Goal: Task Accomplishment & Management: Complete application form

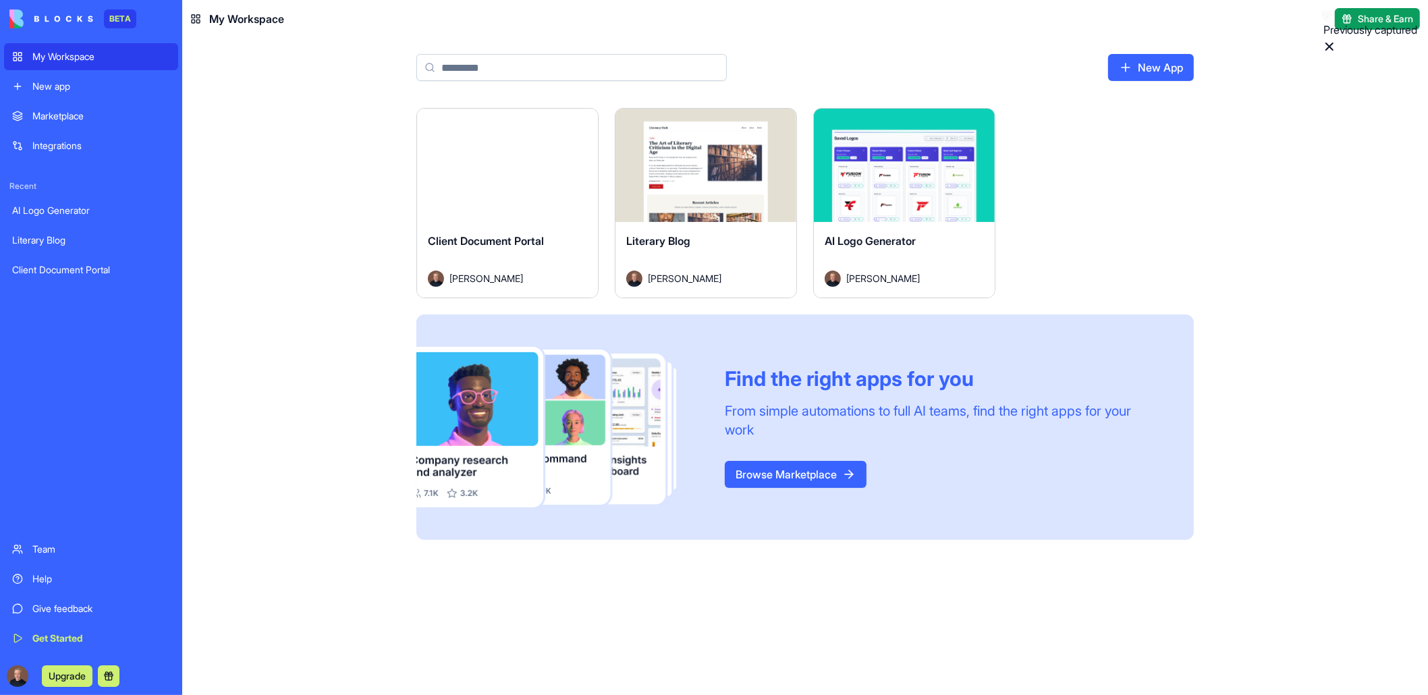
click at [33, 57] on div "My Workspace" at bounding box center [101, 57] width 138 height 14
click at [495, 193] on div "Launch" at bounding box center [507, 165] width 181 height 113
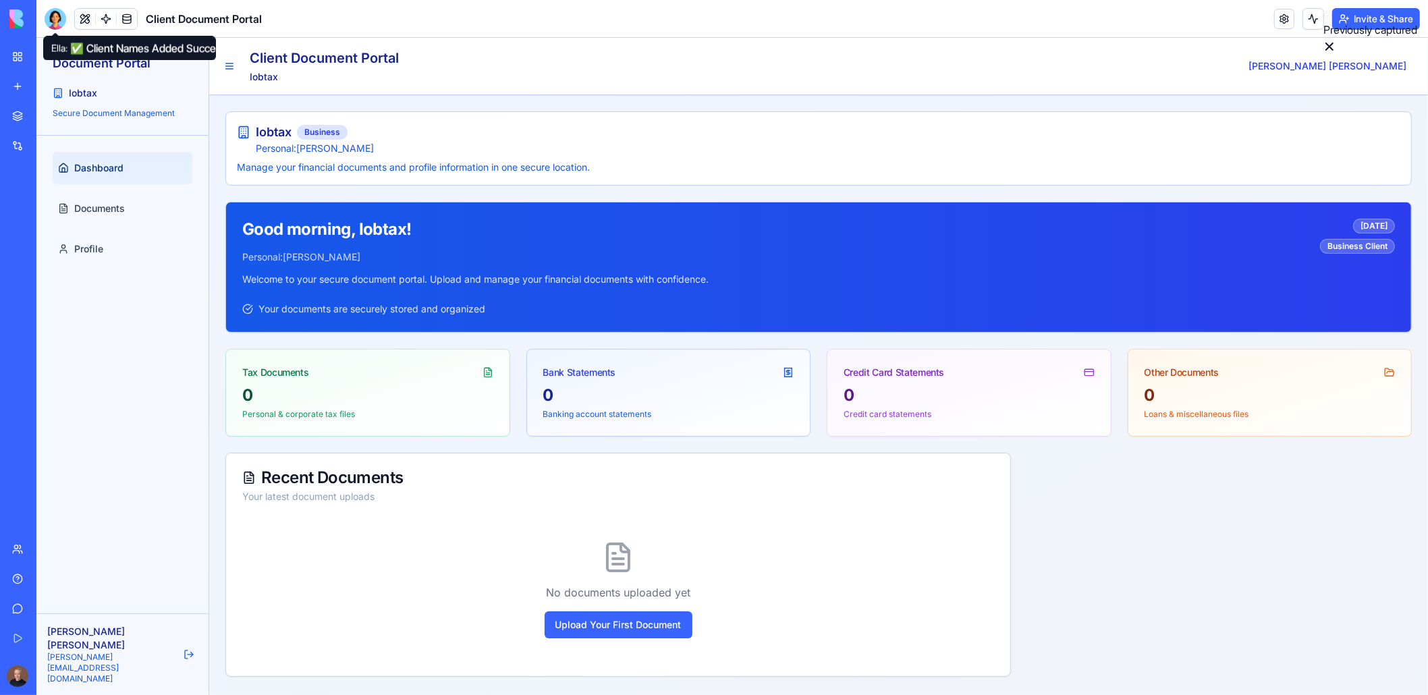
click at [54, 19] on div at bounding box center [56, 19] width 22 height 22
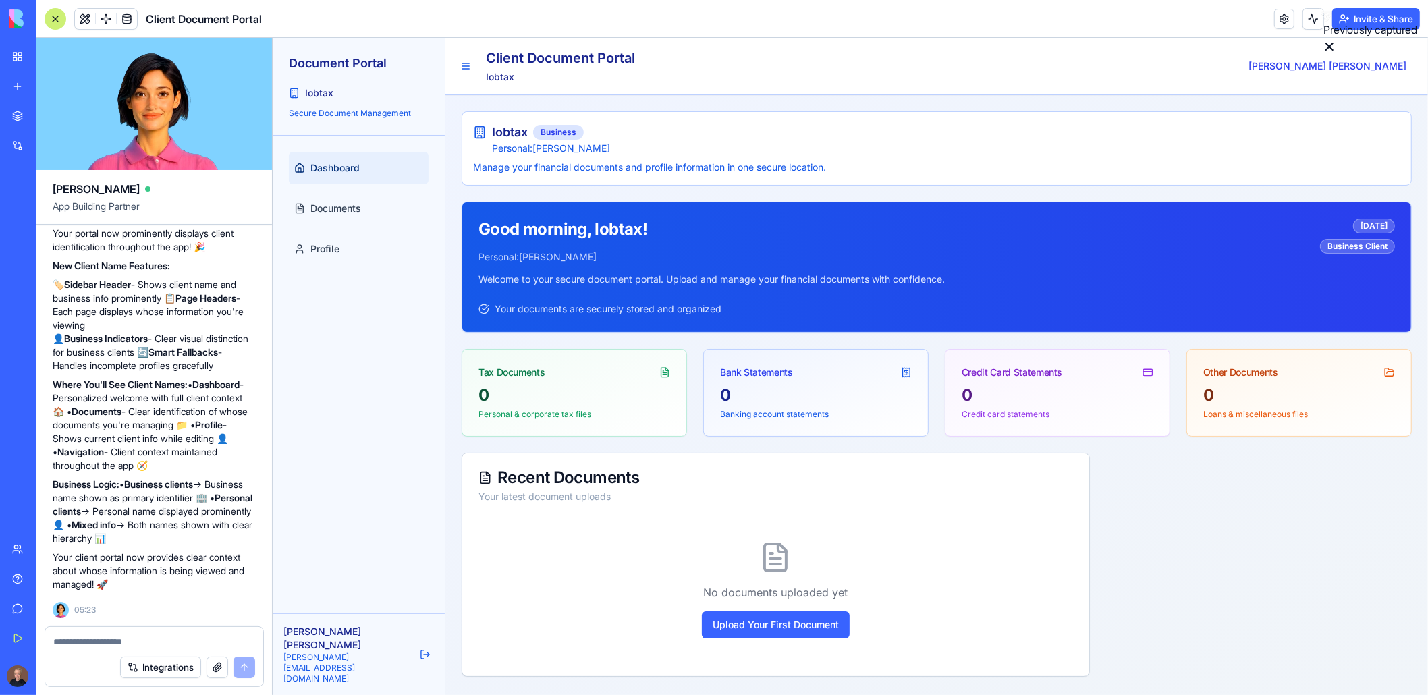
click at [110, 639] on textarea at bounding box center [154, 642] width 202 height 14
drag, startPoint x: 151, startPoint y: 522, endPoint x: 158, endPoint y: 520, distance: 7.0
click at [151, 524] on p "Business Logic: • Business clients → Business name shown as primary identifier …" at bounding box center [154, 512] width 203 height 68
click at [315, 251] on span "Profile" at bounding box center [324, 249] width 29 height 14
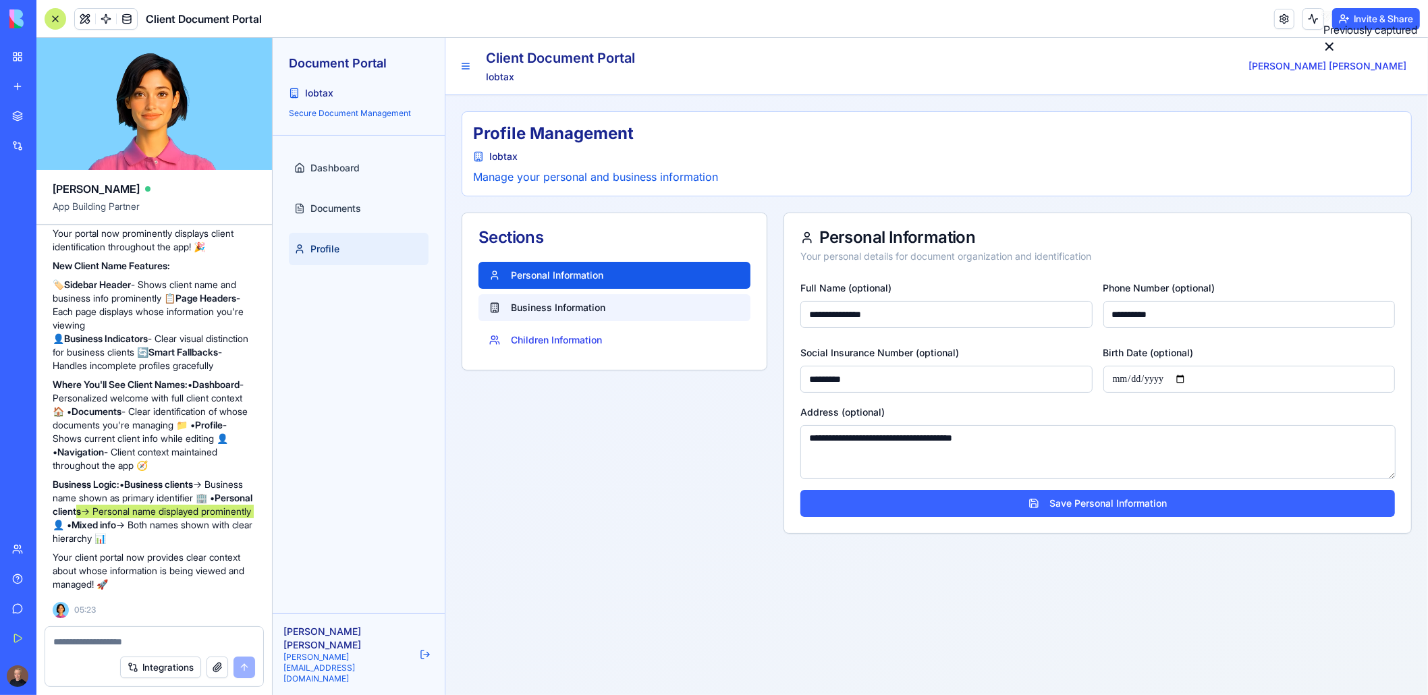
click at [544, 304] on button "Business Information" at bounding box center [614, 307] width 272 height 27
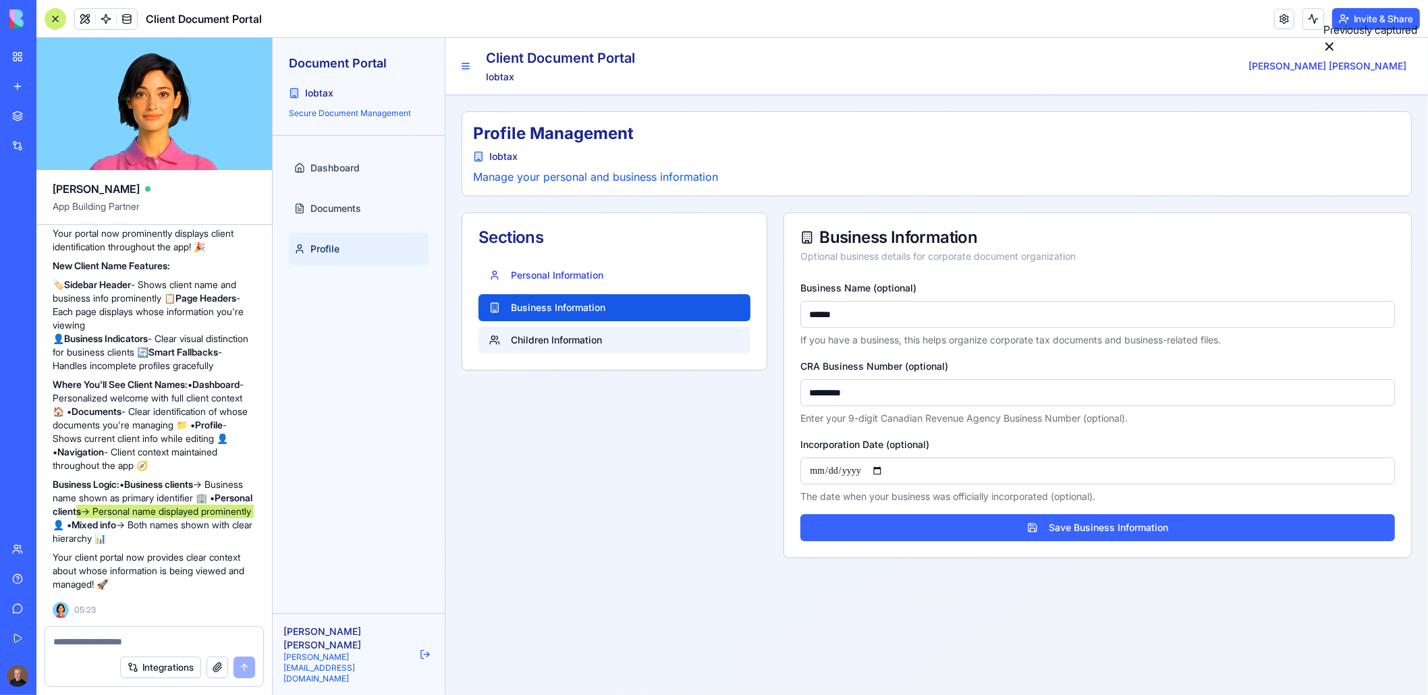
click at [551, 340] on button "Children Information" at bounding box center [614, 340] width 272 height 27
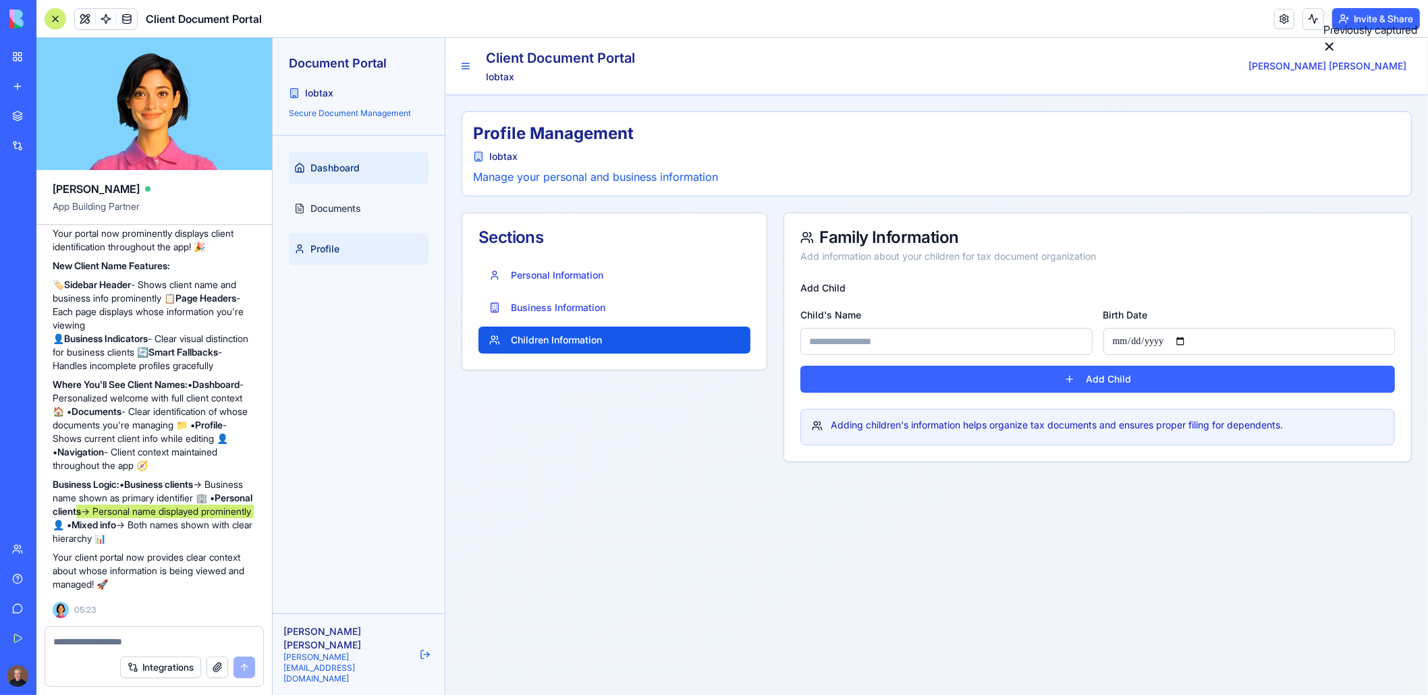
click at [311, 169] on span "Dashboard" at bounding box center [334, 168] width 49 height 14
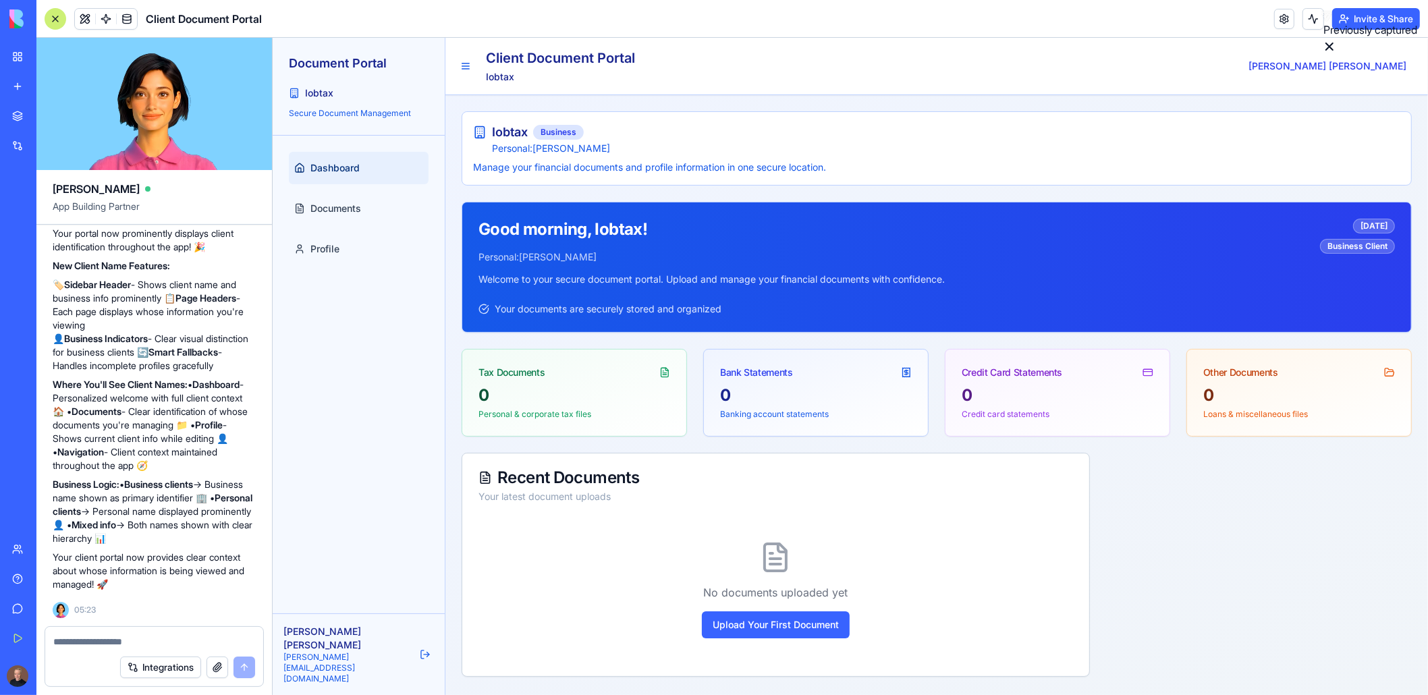
click at [97, 643] on textarea at bounding box center [154, 642] width 202 height 14
type textarea "*"
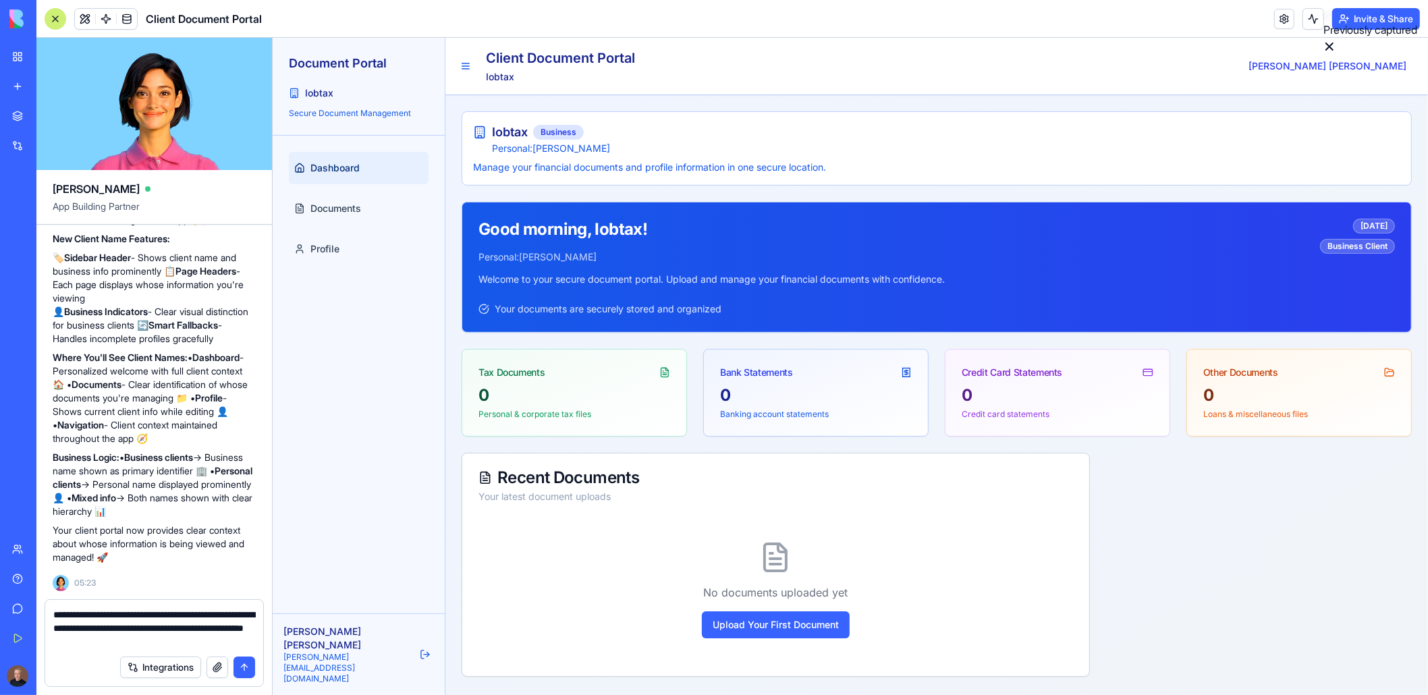
type textarea "**********"
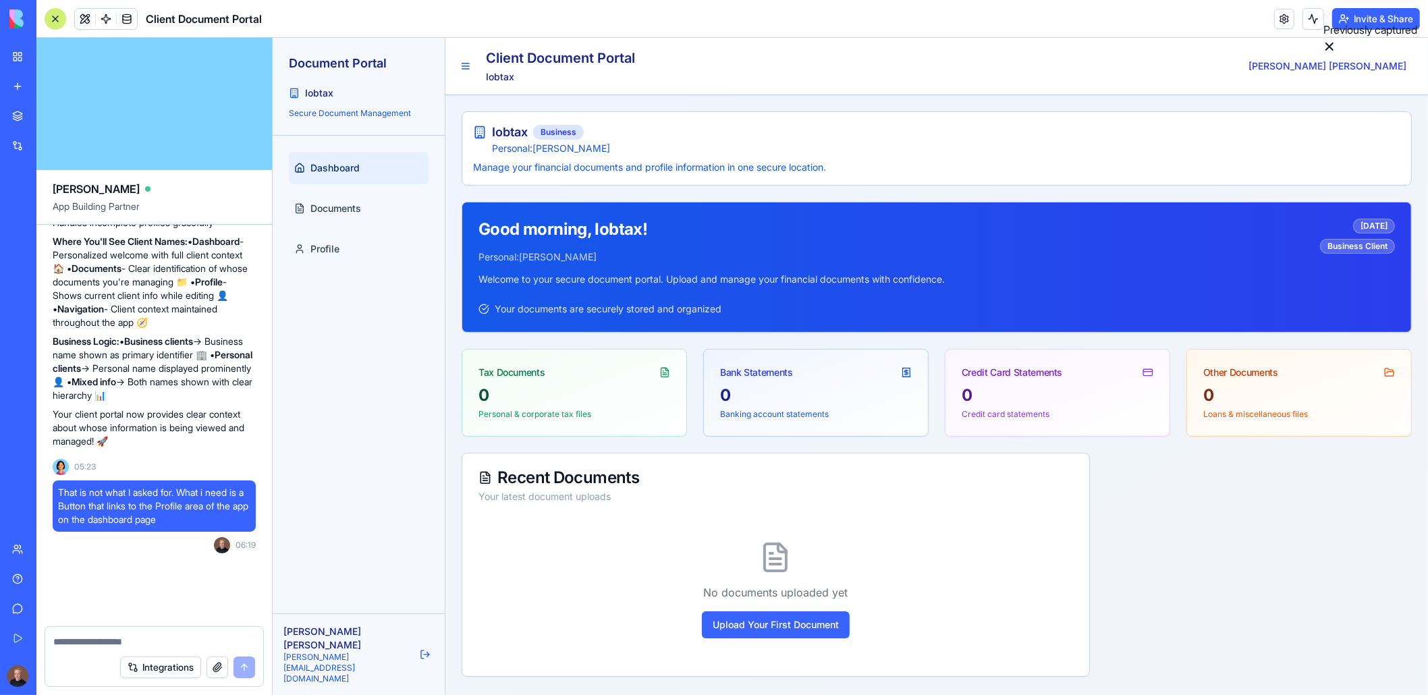
scroll to position [9276, 0]
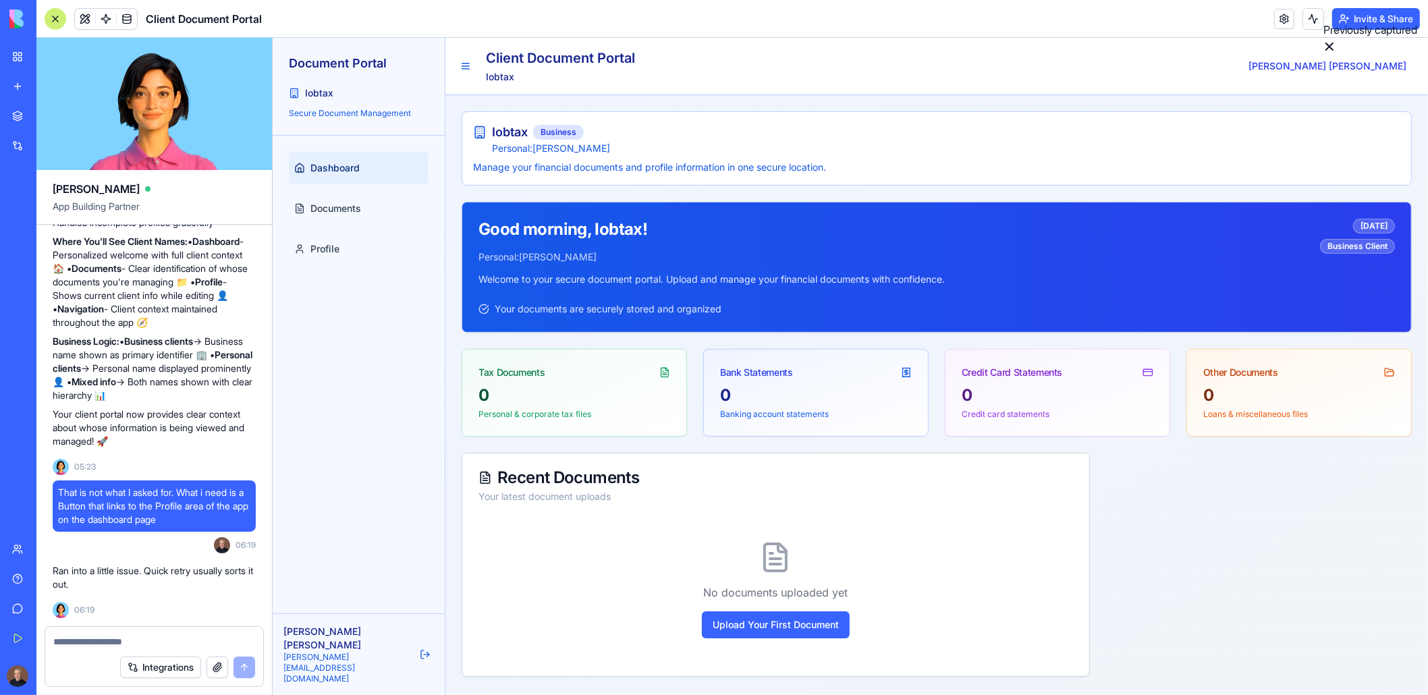
click at [99, 641] on textarea at bounding box center [154, 642] width 203 height 14
click at [244, 666] on div "Integrations" at bounding box center [187, 668] width 135 height 22
click at [88, 642] on textarea at bounding box center [154, 642] width 203 height 14
click at [111, 500] on span "That is not what I asked for. What i need is a Button that links to the Profile…" at bounding box center [154, 506] width 192 height 41
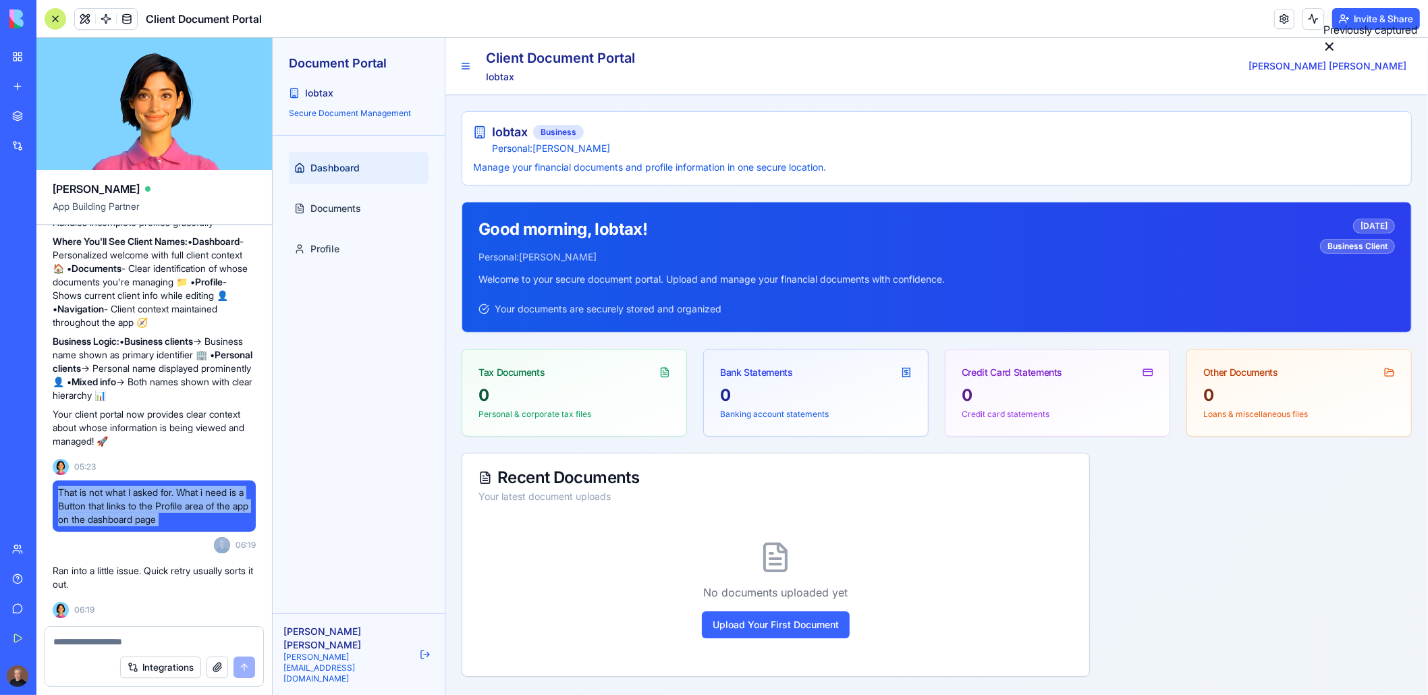
click at [111, 500] on span "That is not what I asked for. What i need is a Button that links to the Profile…" at bounding box center [154, 506] width 192 height 41
copy span "That is not what I asked for. What i need is a Button that links to the Profile…"
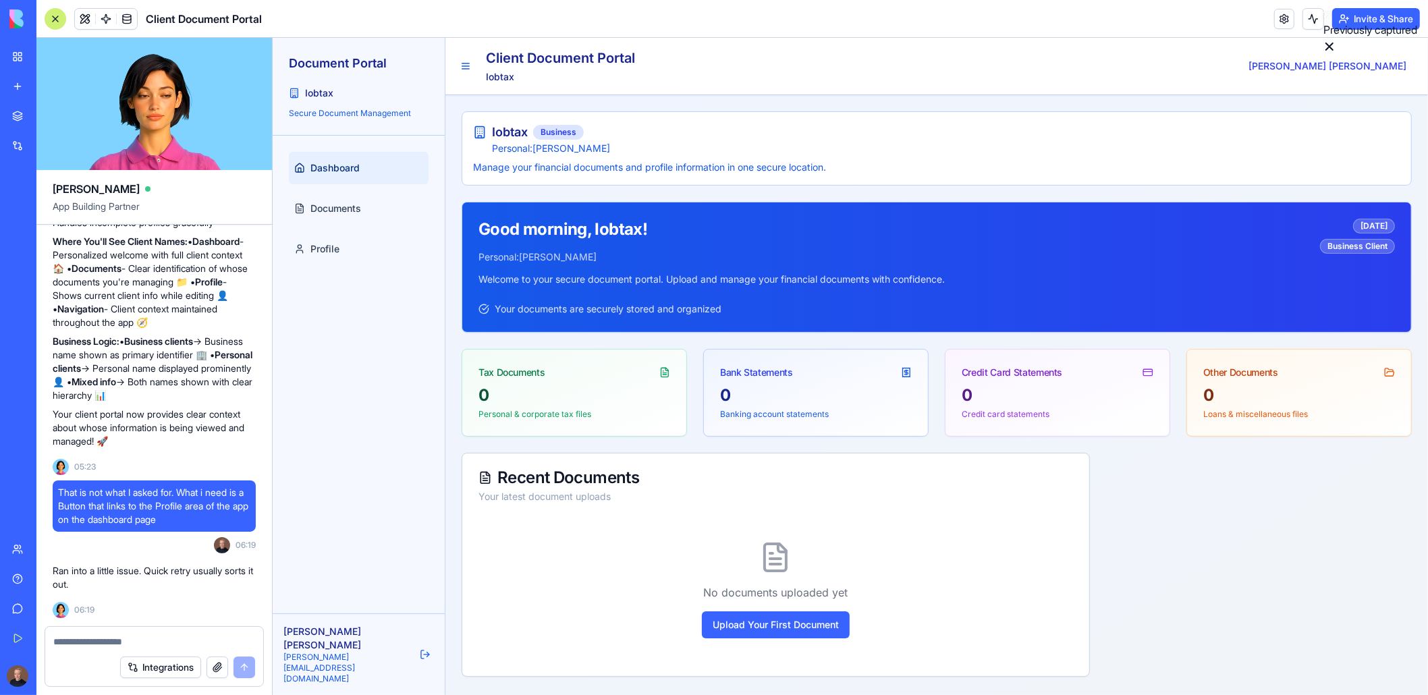
paste textarea "**********"
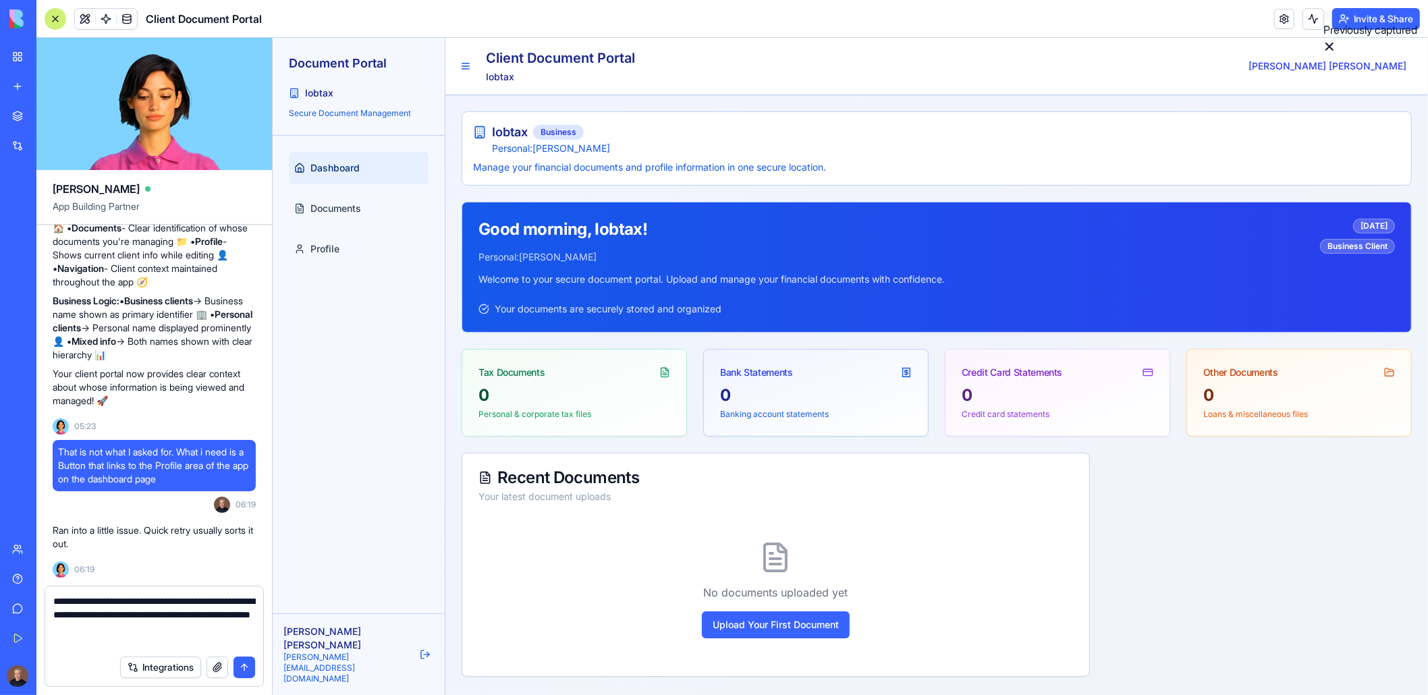
type textarea "**********"
click at [252, 670] on button "submit" at bounding box center [245, 668] width 22 height 22
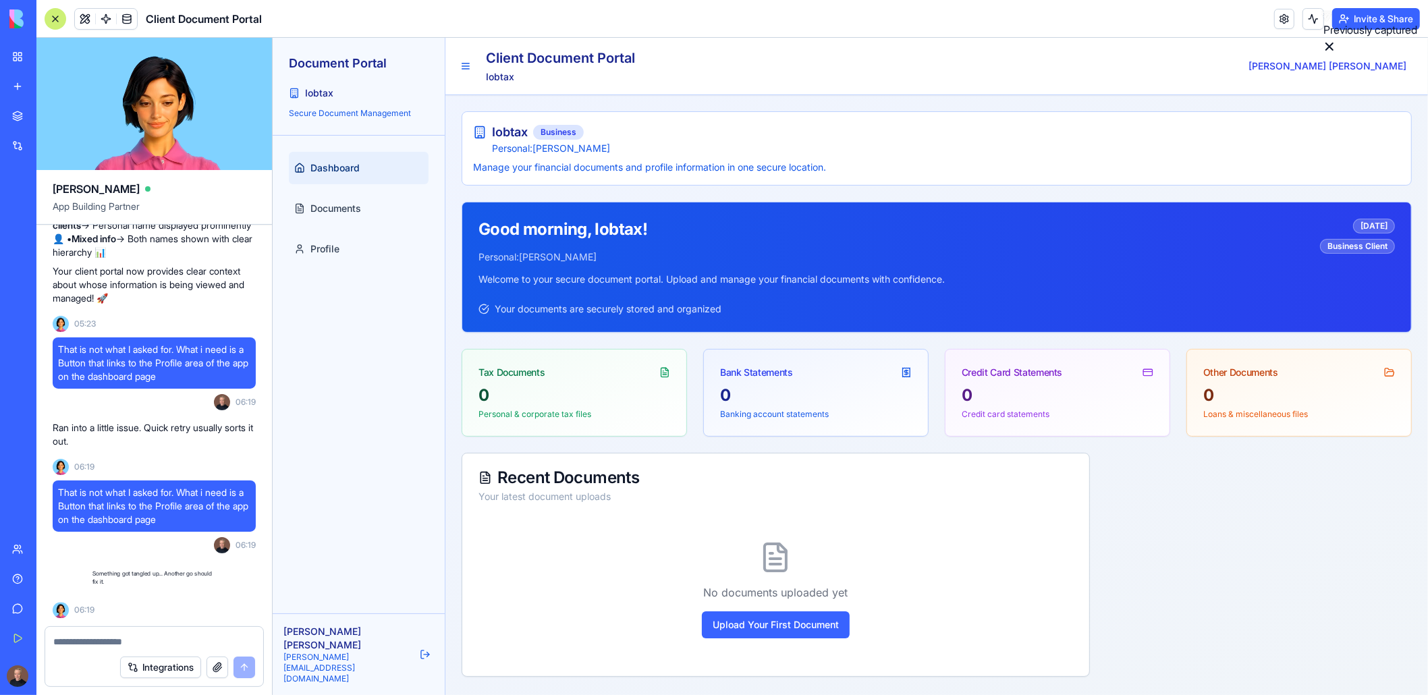
scroll to position [9419, 0]
click at [837, 147] on span "Personal: [PERSON_NAME]" at bounding box center [945, 149] width 909 height 14
click at [783, 175] on div "Iobtax Business Personal: [PERSON_NAME] Manage your financial documents and pro…" at bounding box center [936, 148] width 950 height 74
drag, startPoint x: 755, startPoint y: 167, endPoint x: 637, endPoint y: 174, distance: 117.6
click at [753, 167] on p "Manage your financial documents and profile information in one secure location." at bounding box center [936, 168] width 927 height 14
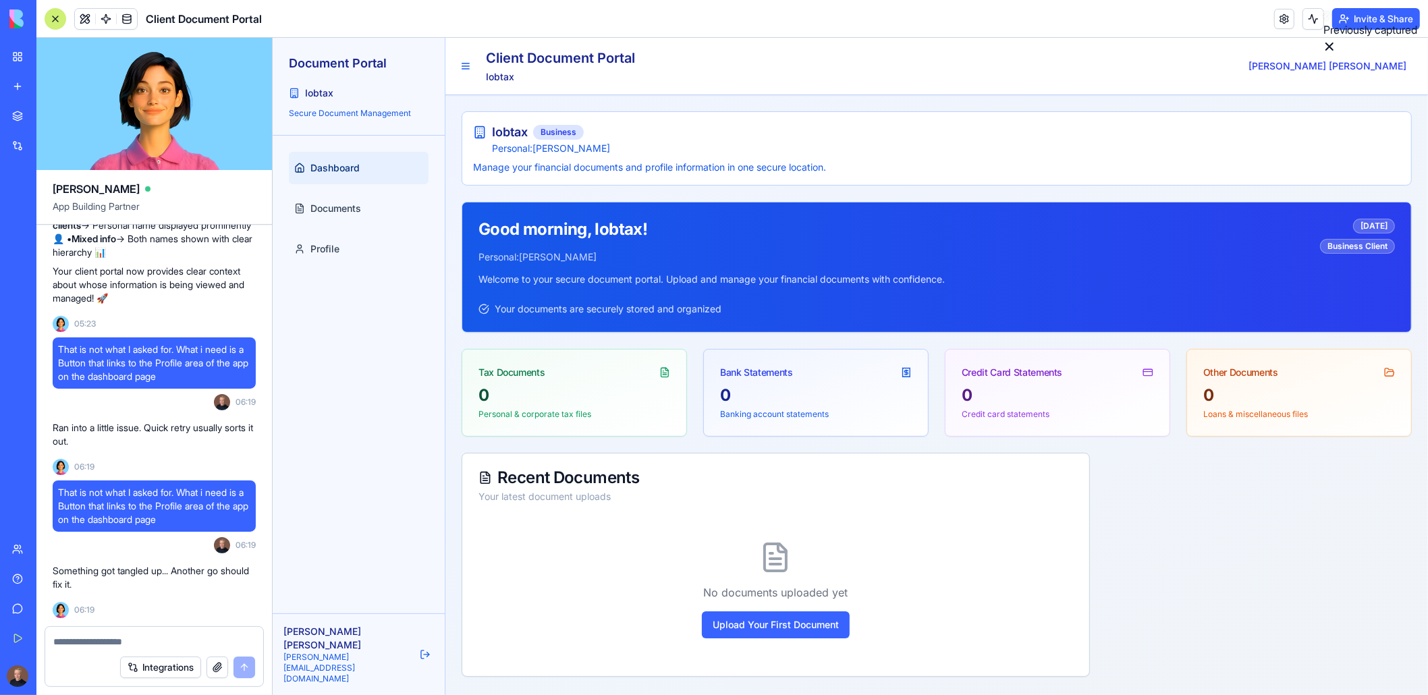
click at [550, 163] on p "Manage your financial documents and profile information in one secure location." at bounding box center [936, 168] width 927 height 14
click at [550, 404] on div "0" at bounding box center [574, 396] width 192 height 22
click at [815, 380] on div "Bank Statements" at bounding box center [815, 367] width 224 height 35
click at [744, 616] on button "Upload Your First Document" at bounding box center [775, 625] width 148 height 27
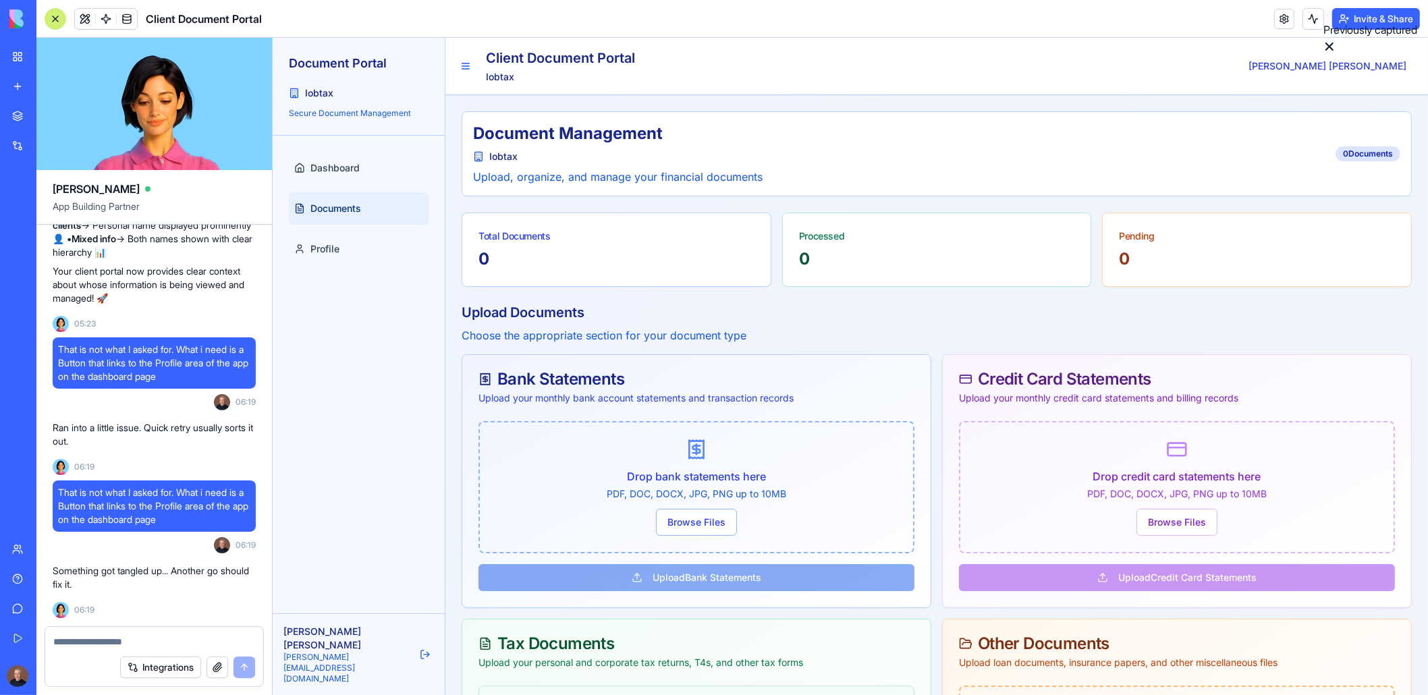
click at [741, 574] on div "Drop bank statements here PDF, DOC, DOCX, JPG, PNG up to 10MB Browse Files Uplo…" at bounding box center [696, 514] width 468 height 186
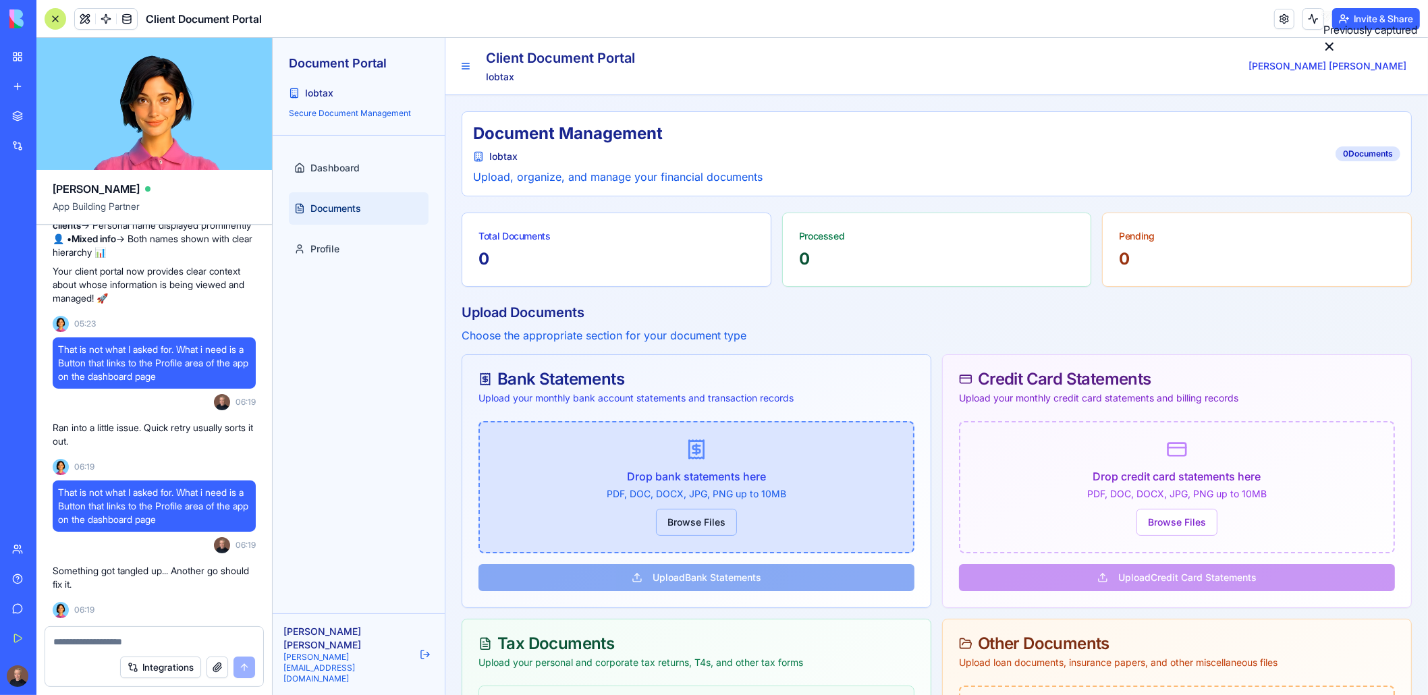
click at [690, 527] on button "Browse Files" at bounding box center [695, 522] width 81 height 27
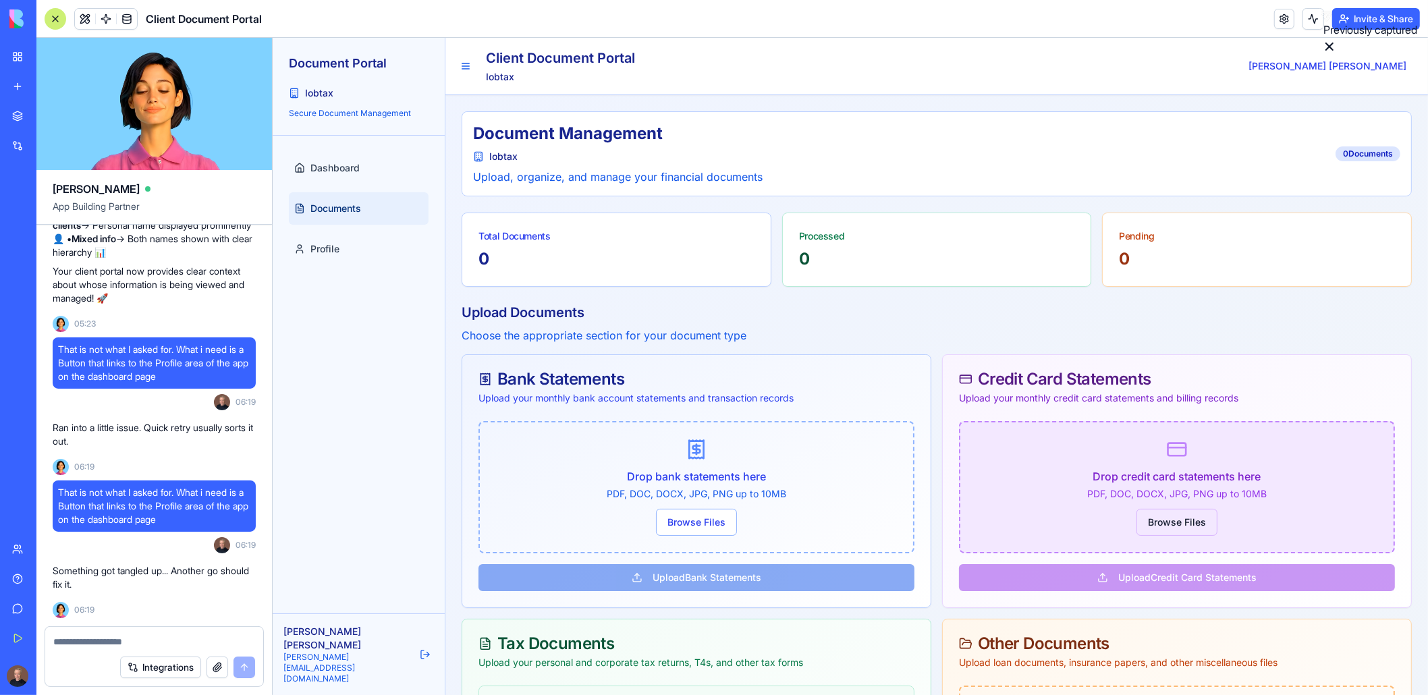
click at [1176, 520] on button "Browse Files" at bounding box center [1176, 522] width 81 height 27
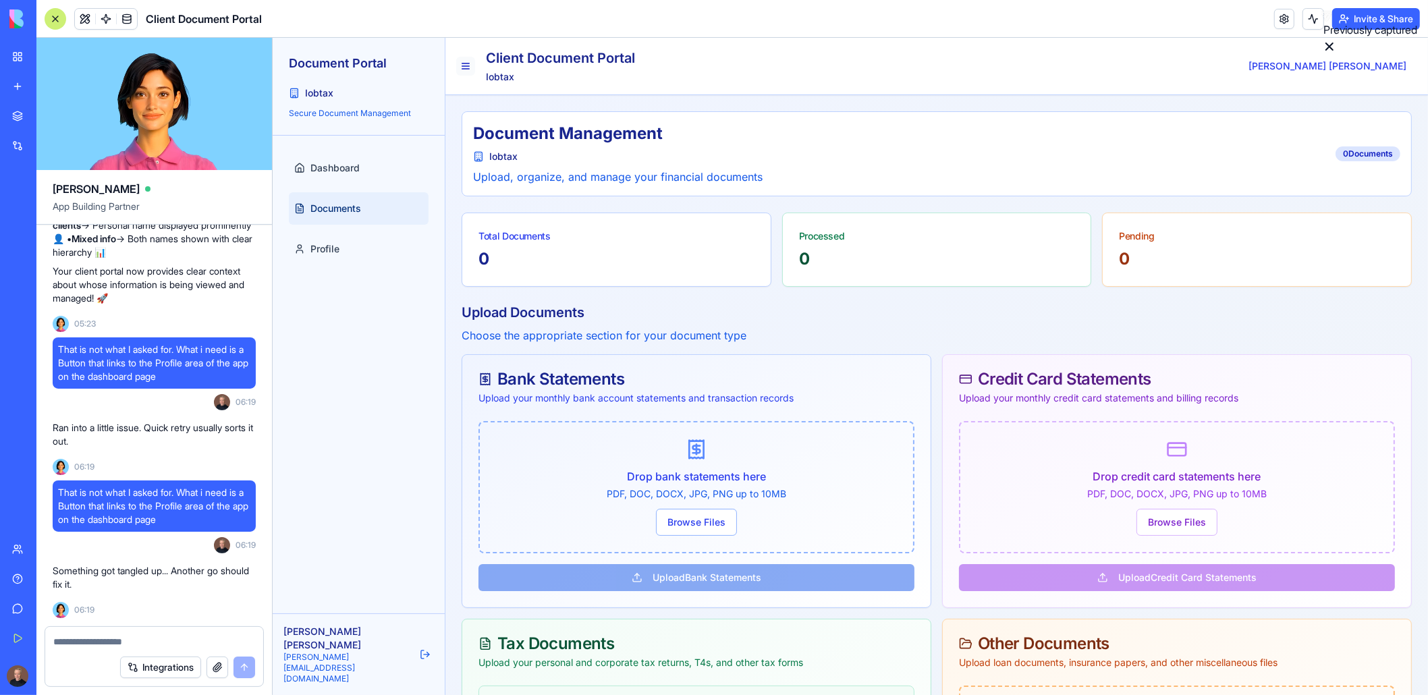
click at [458, 65] on button at bounding box center [465, 66] width 19 height 19
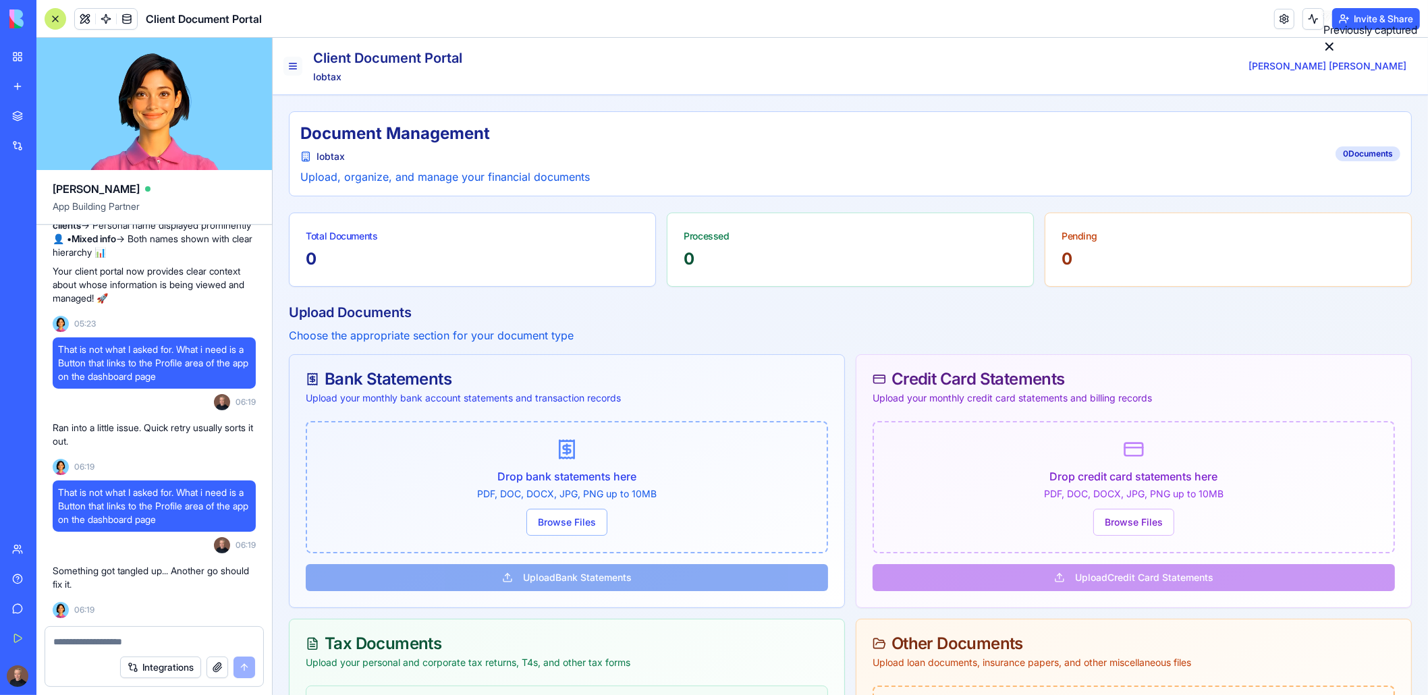
click at [293, 67] on button at bounding box center [292, 66] width 19 height 19
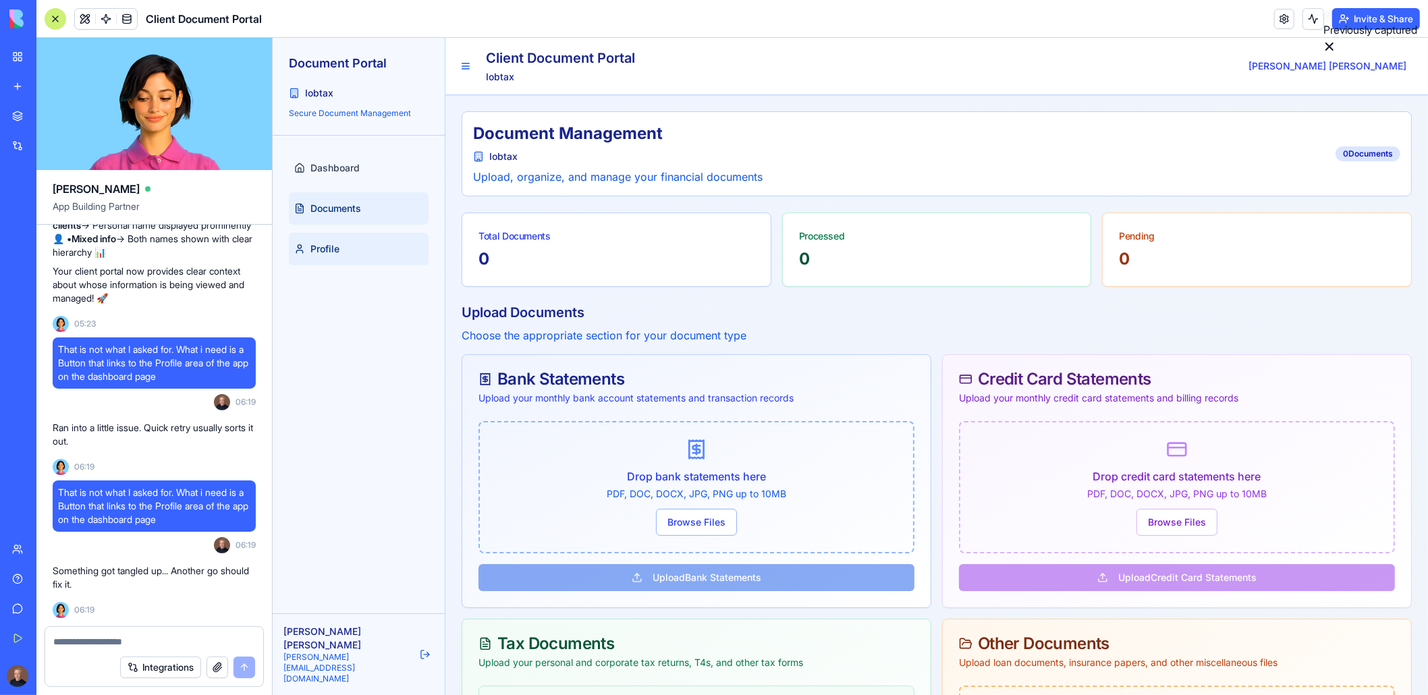
click at [327, 252] on span "Profile" at bounding box center [324, 249] width 29 height 14
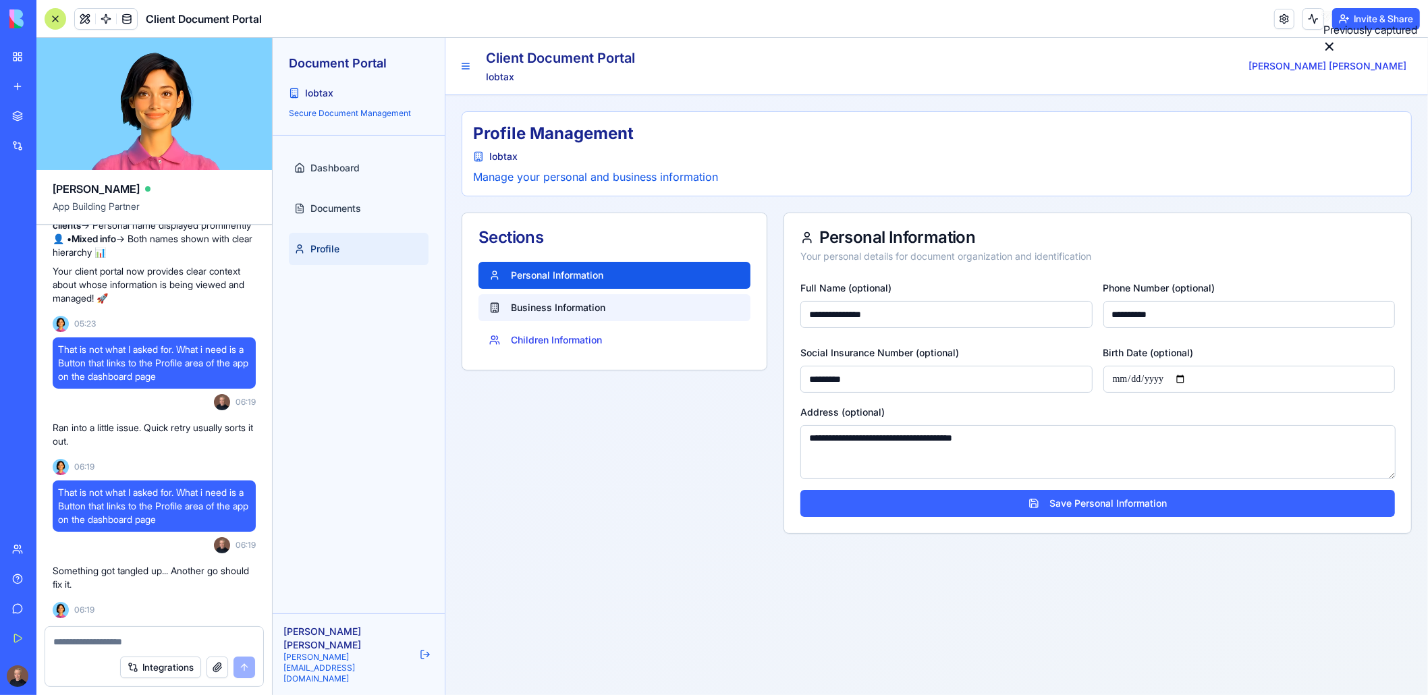
click at [526, 309] on button "Business Information" at bounding box center [614, 307] width 272 height 27
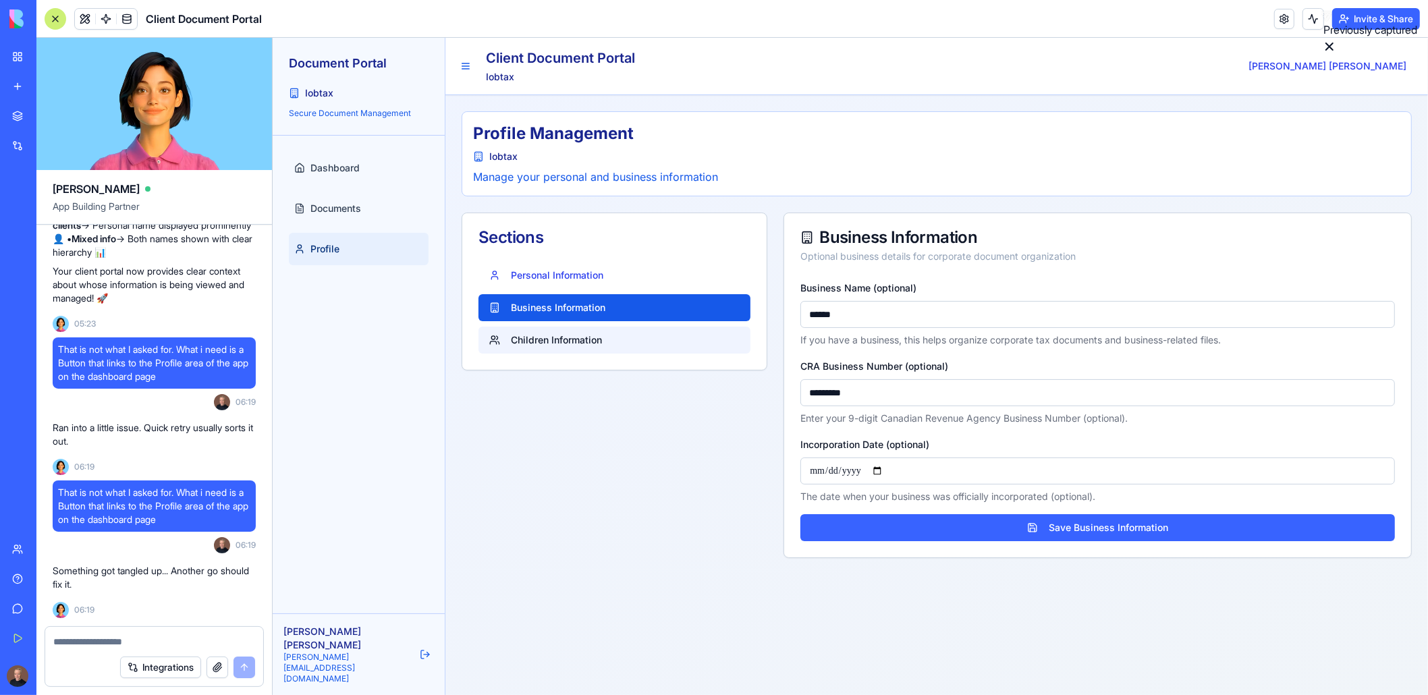
click at [538, 338] on button "Children Information" at bounding box center [614, 340] width 272 height 27
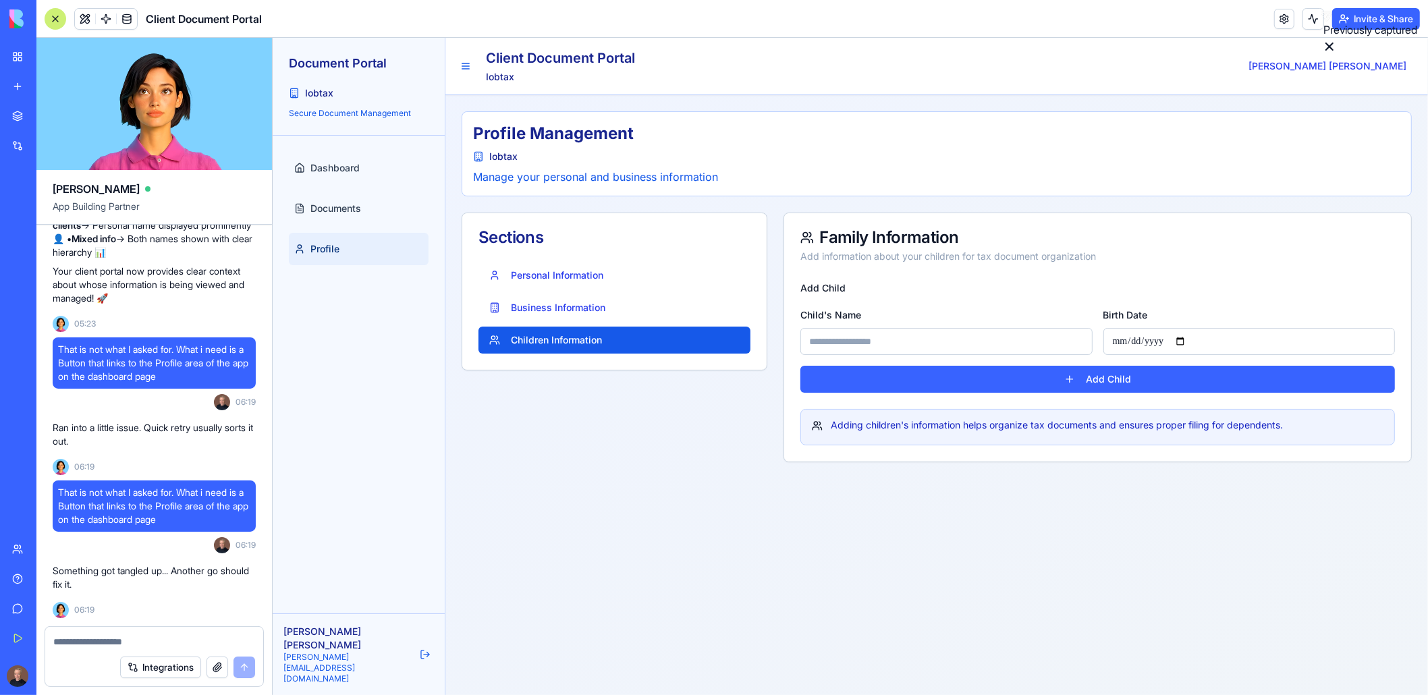
click at [830, 342] on input "Child's Name" at bounding box center [946, 341] width 292 height 27
click at [848, 475] on div "Profile Management Iobtax Manage your personal and business information Section…" at bounding box center [936, 286] width 983 height 383
click at [329, 168] on span "Dashboard" at bounding box center [334, 168] width 49 height 14
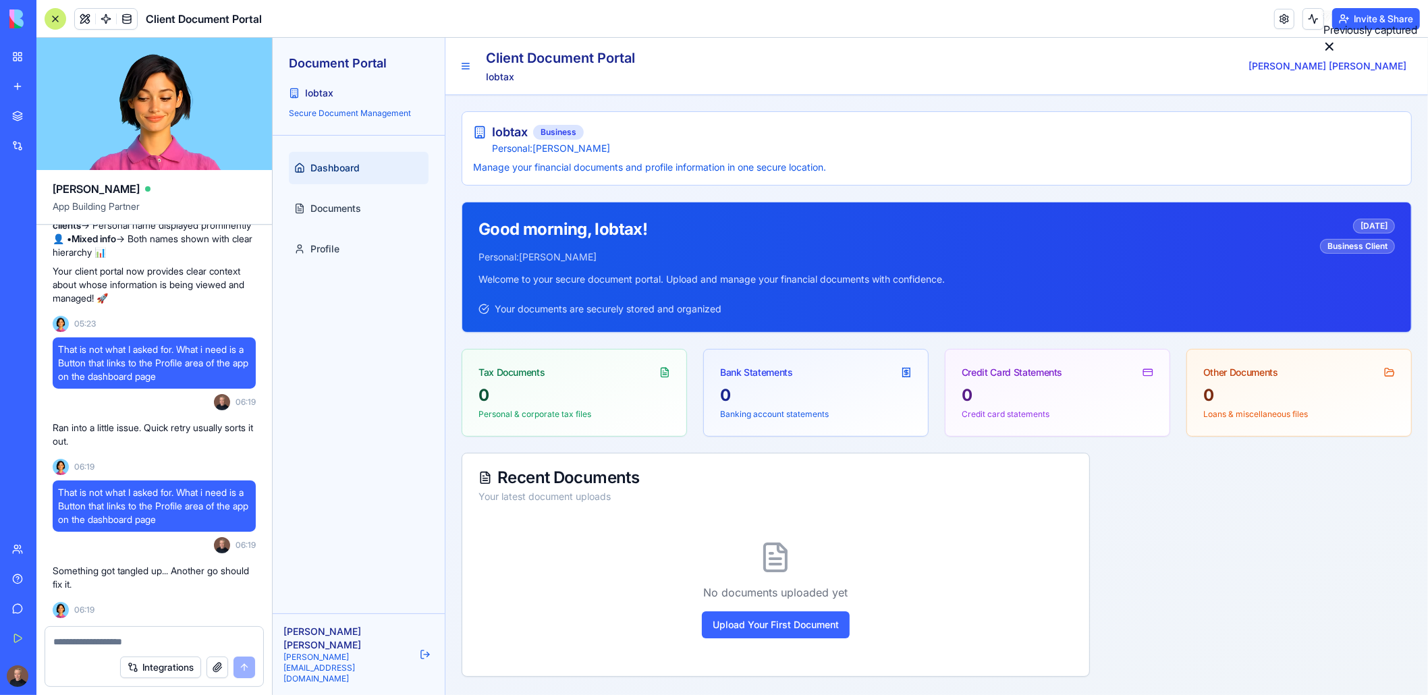
click at [358, 516] on div "Dashboard Documents Profile" at bounding box center [358, 375] width 172 height 478
click at [338, 251] on span "Profile" at bounding box center [324, 249] width 29 height 14
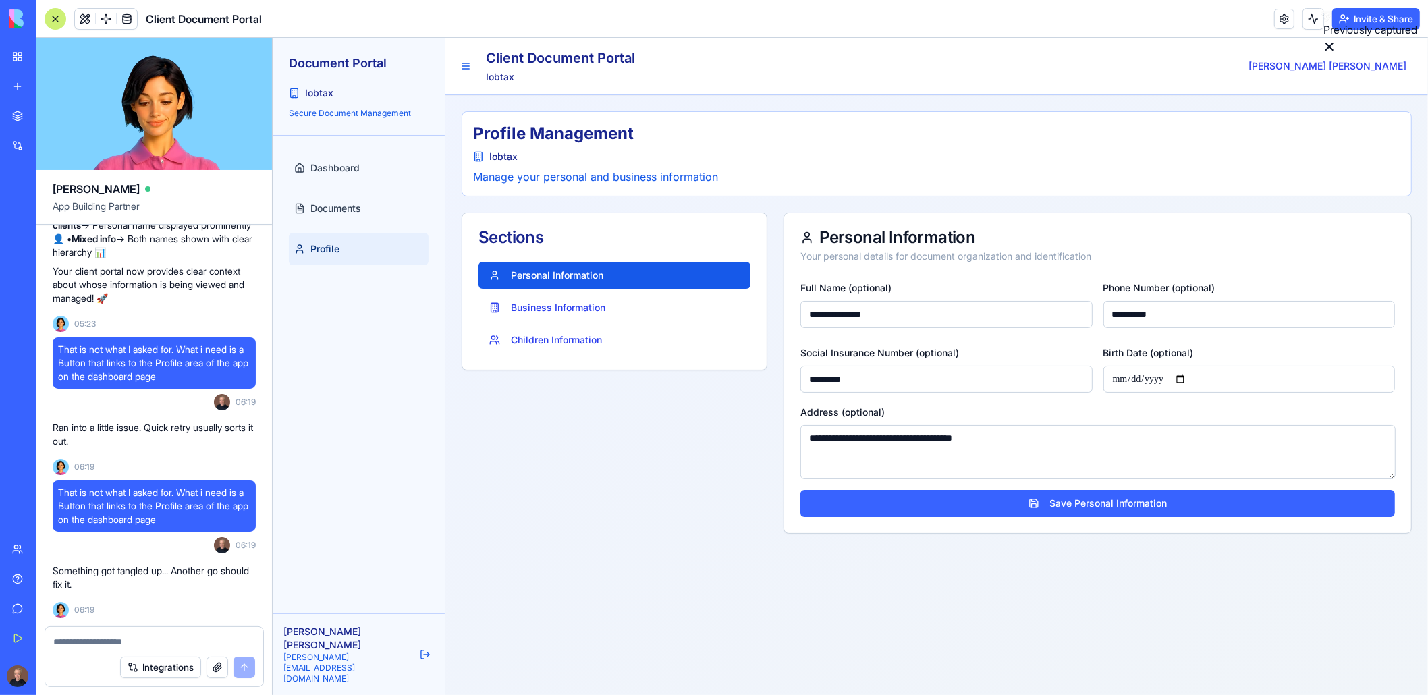
click at [690, 495] on div "Sections Personal Information Business Information Children Information" at bounding box center [614, 373] width 306 height 321
click at [106, 641] on textarea at bounding box center [154, 642] width 203 height 14
click at [103, 638] on textarea at bounding box center [154, 642] width 203 height 14
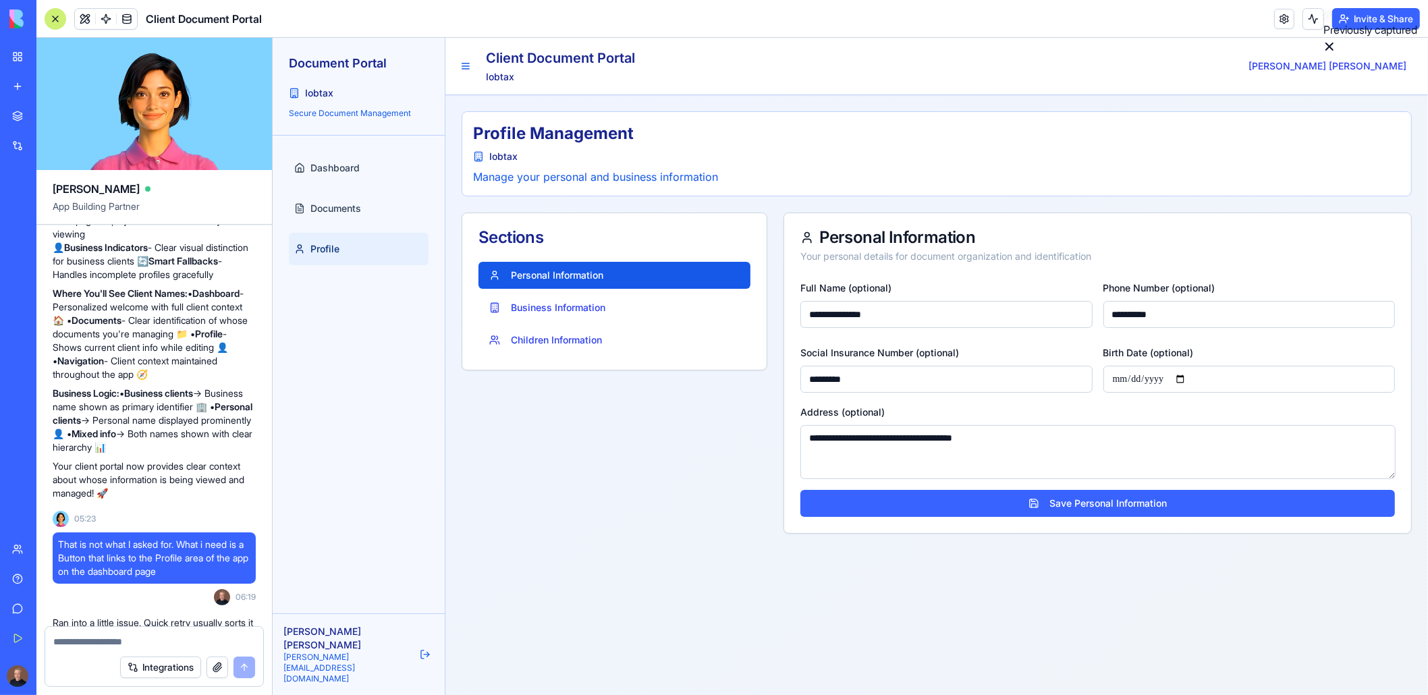
scroll to position [9419, 0]
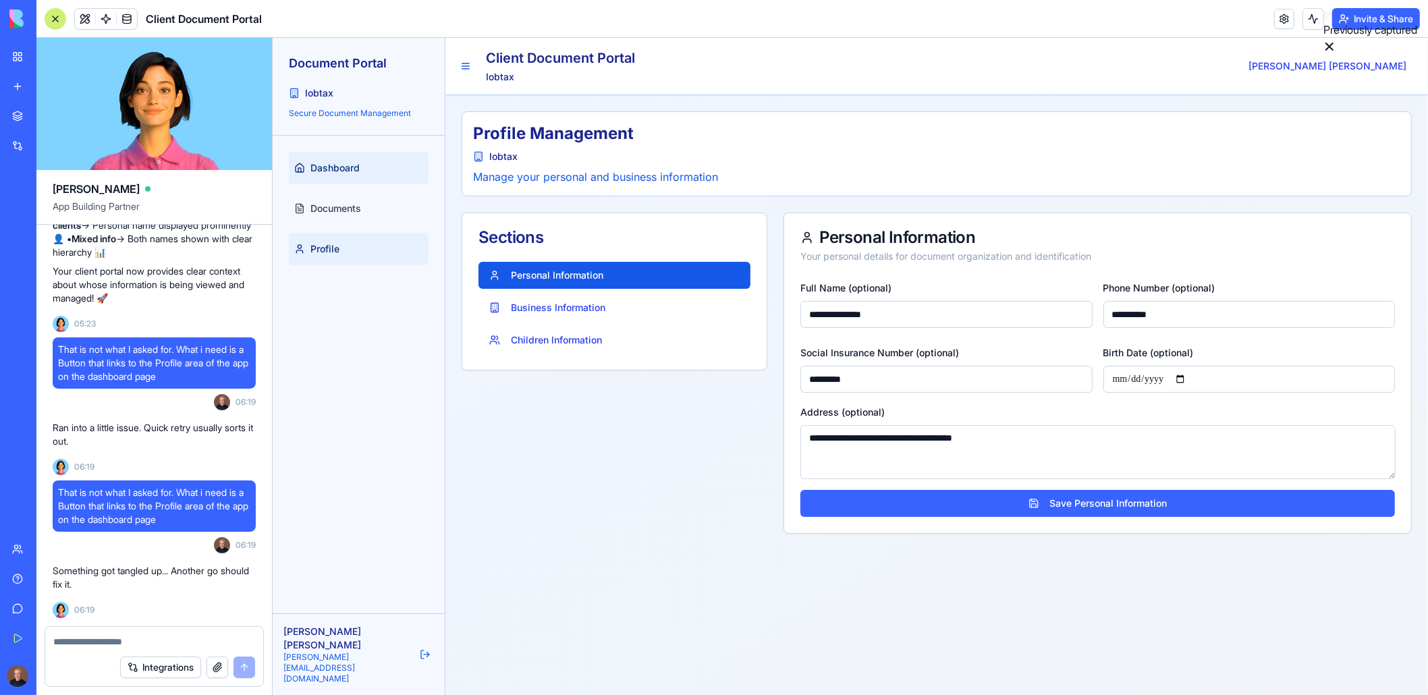
click at [344, 165] on span "Dashboard" at bounding box center [334, 168] width 49 height 14
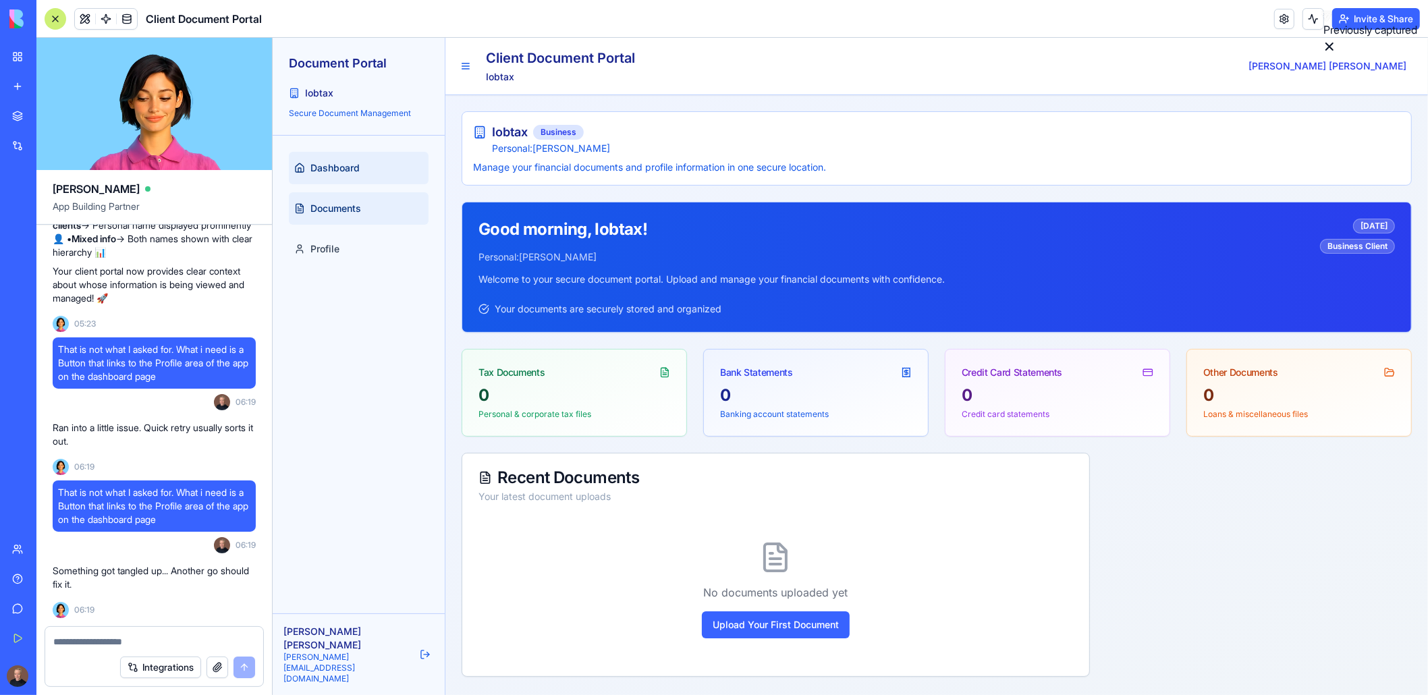
click at [314, 216] on link "Documents" at bounding box center [358, 208] width 140 height 32
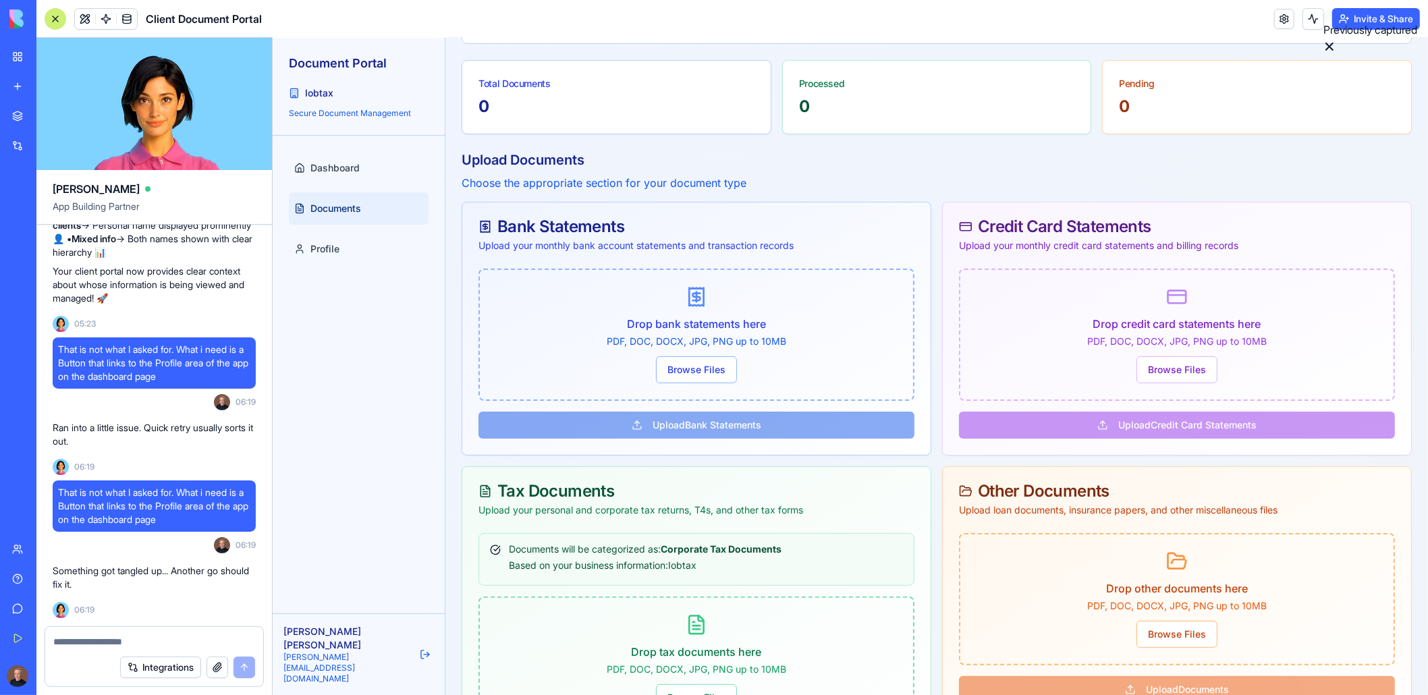
scroll to position [135, 0]
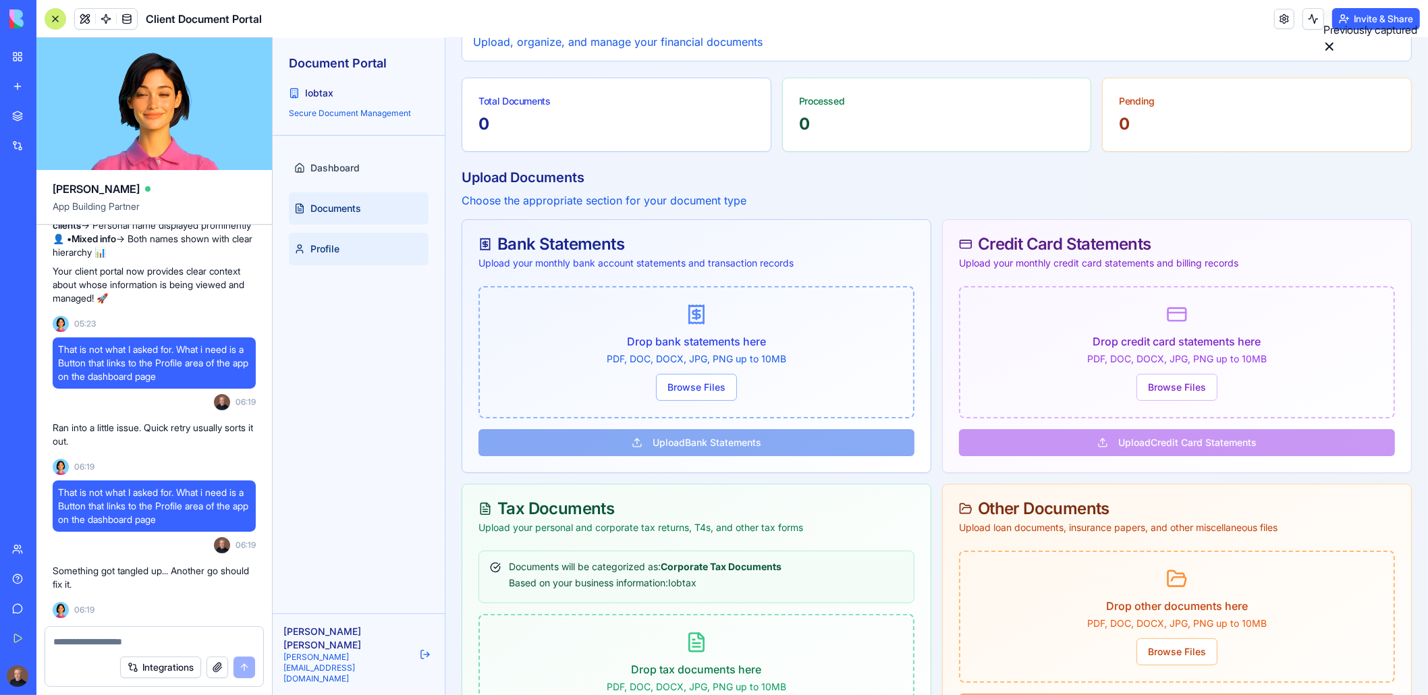
click at [330, 255] on link "Profile" at bounding box center [358, 249] width 140 height 32
